Goal: Task Accomplishment & Management: Manage account settings

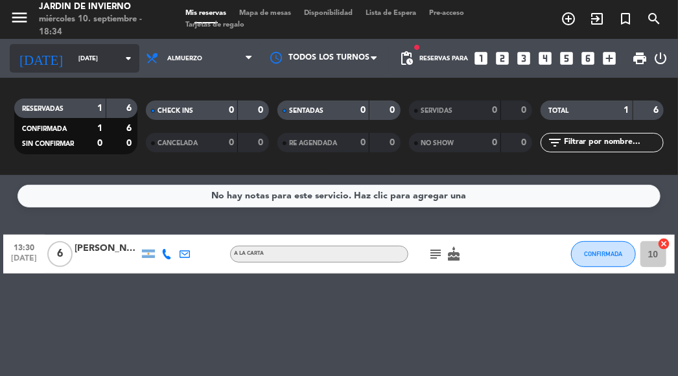
click at [75, 66] on input "[DATE]" at bounding box center [115, 59] width 86 height 20
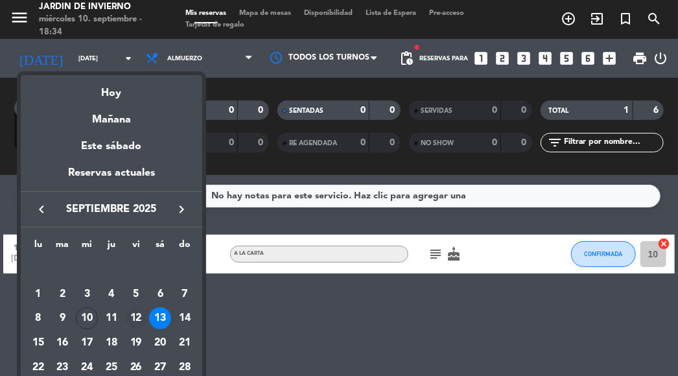
click at [133, 317] on div "12" at bounding box center [136, 318] width 22 height 22
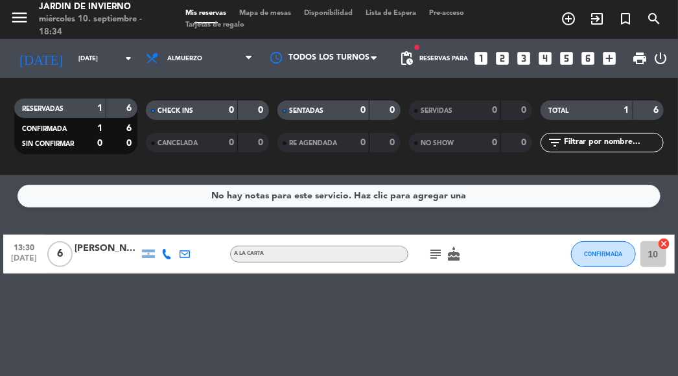
type input "[DATE]"
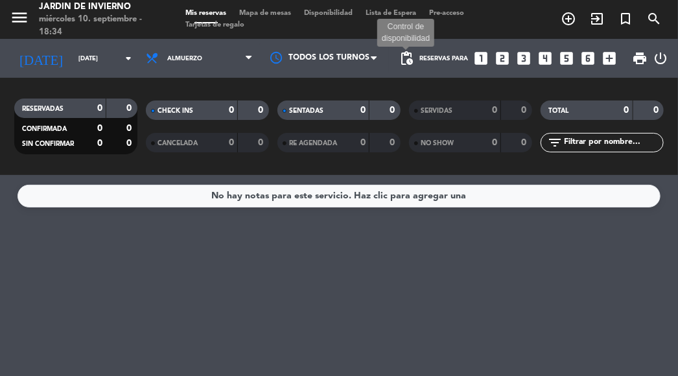
click at [407, 56] on span "pending_actions" at bounding box center [407, 59] width 16 height 16
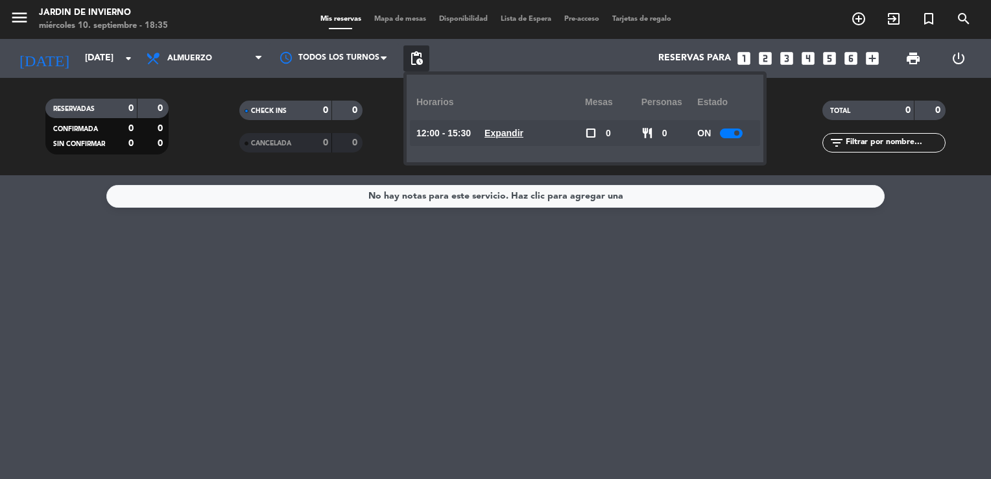
click at [511, 18] on span "Lista de Espera" at bounding box center [526, 19] width 64 height 7
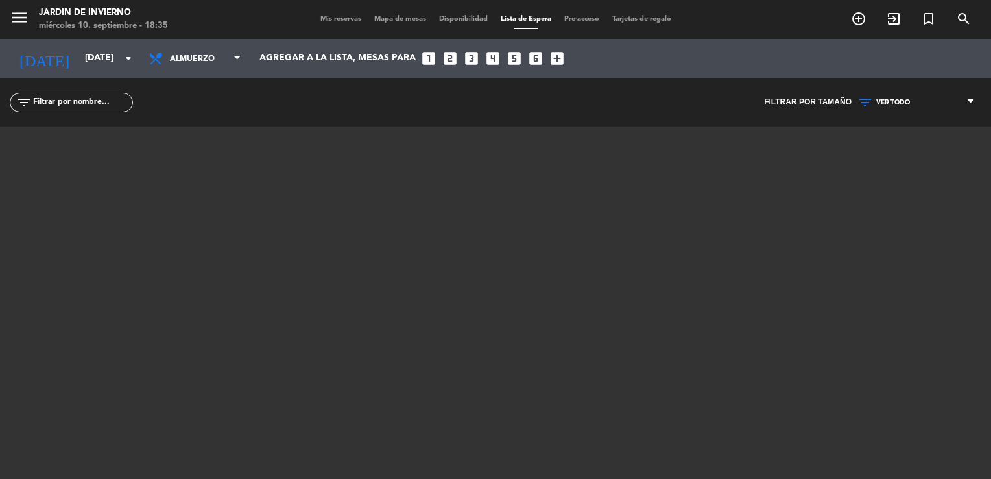
click at [324, 27] on div "menu JARDIN DE INVIERNO [DATE] 10. septiembre - 18:35 Mis reservas Mapa de mesa…" at bounding box center [495, 19] width 991 height 39
click at [322, 19] on span "Mis reservas" at bounding box center [341, 19] width 54 height 7
